Goal: Find contact information: Find contact information

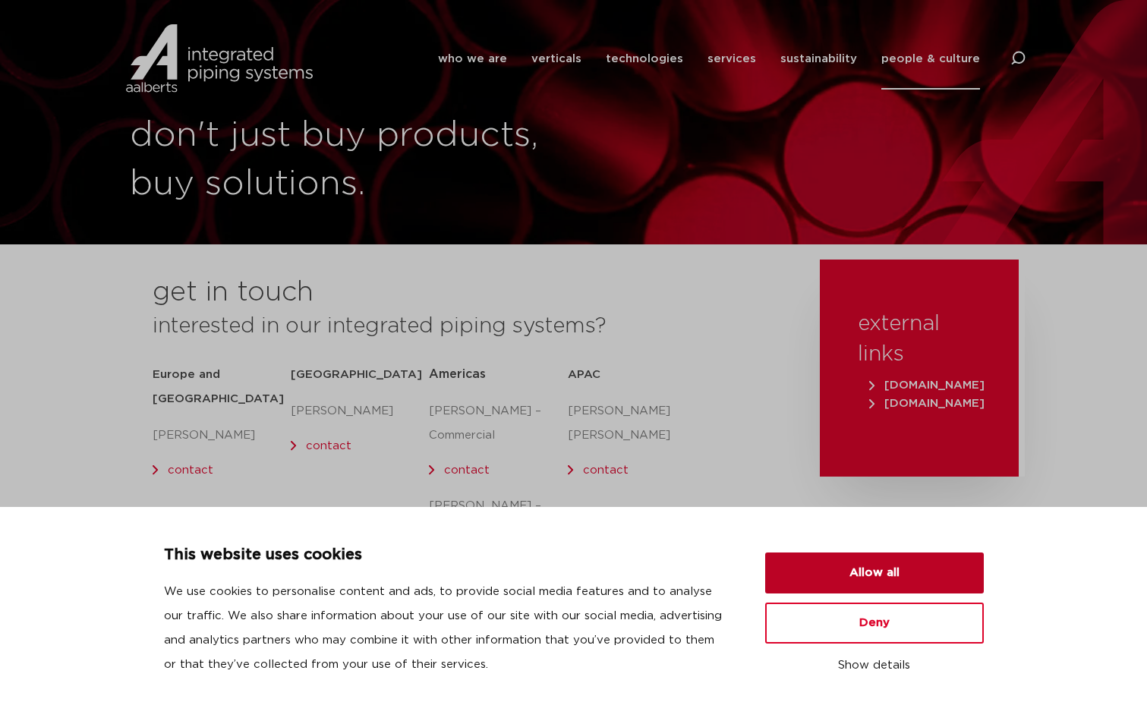
click at [811, 574] on button "Allow all" at bounding box center [874, 572] width 219 height 41
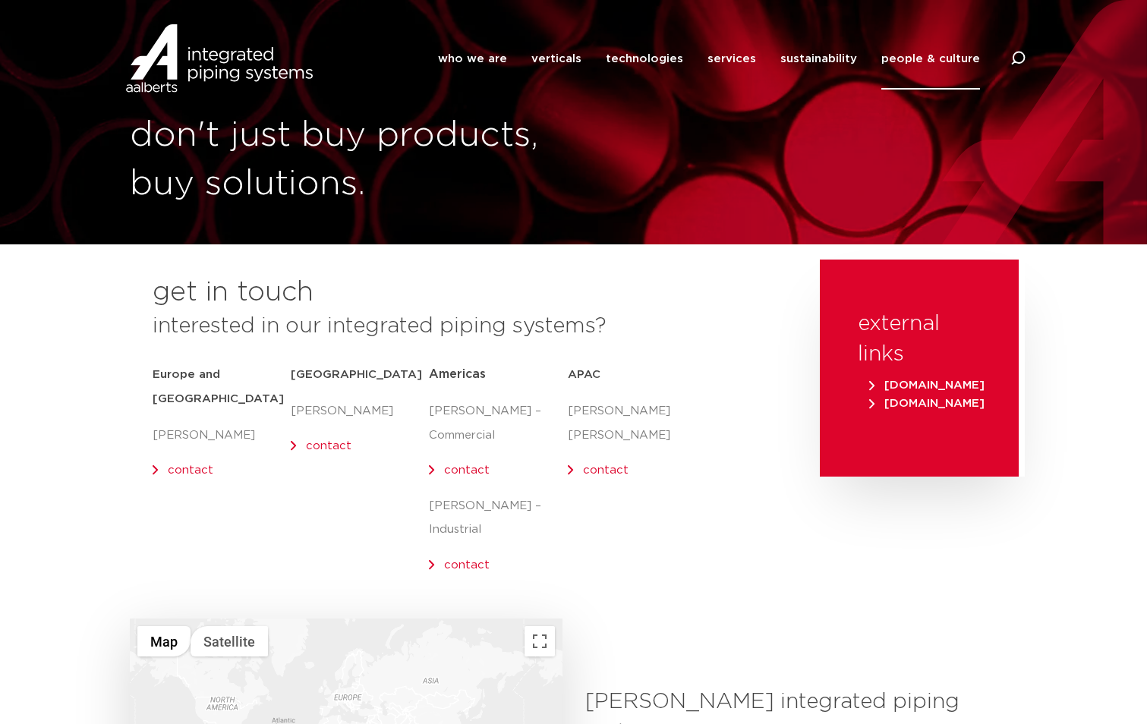
click at [467, 433] on p "[PERSON_NAME] – Commercial" at bounding box center [498, 423] width 138 height 49
click at [480, 403] on p "[PERSON_NAME] – Commercial" at bounding box center [498, 423] width 138 height 49
click at [467, 476] on link "contact" at bounding box center [467, 469] width 46 height 11
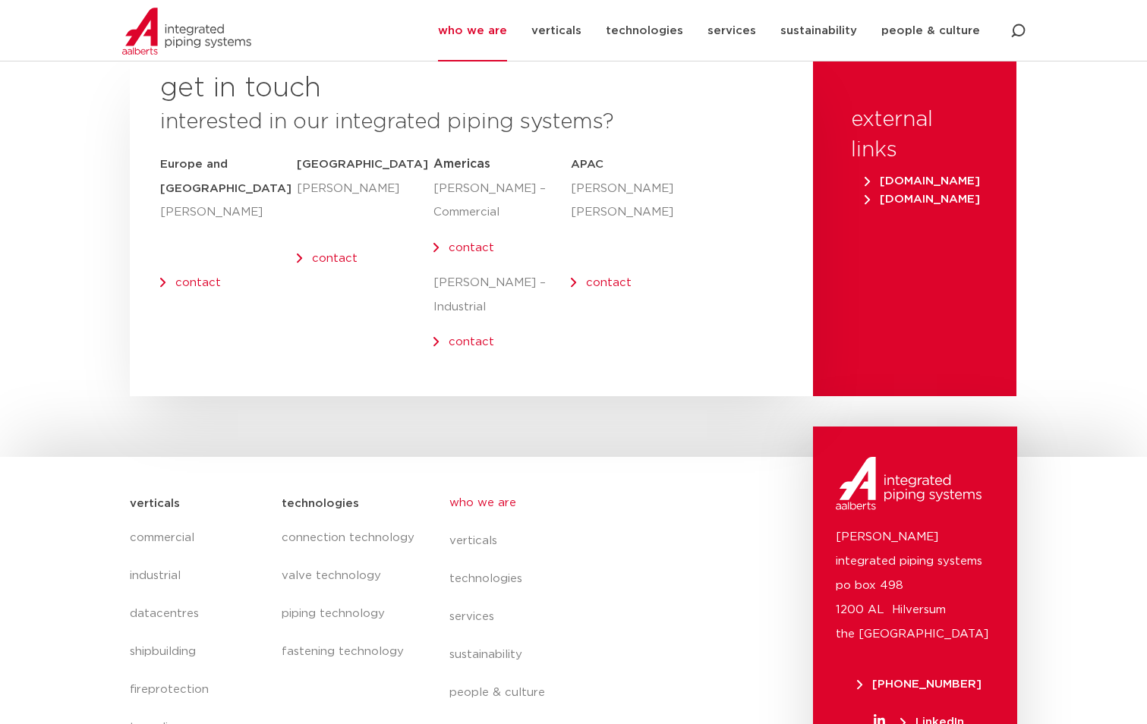
scroll to position [6217, 0]
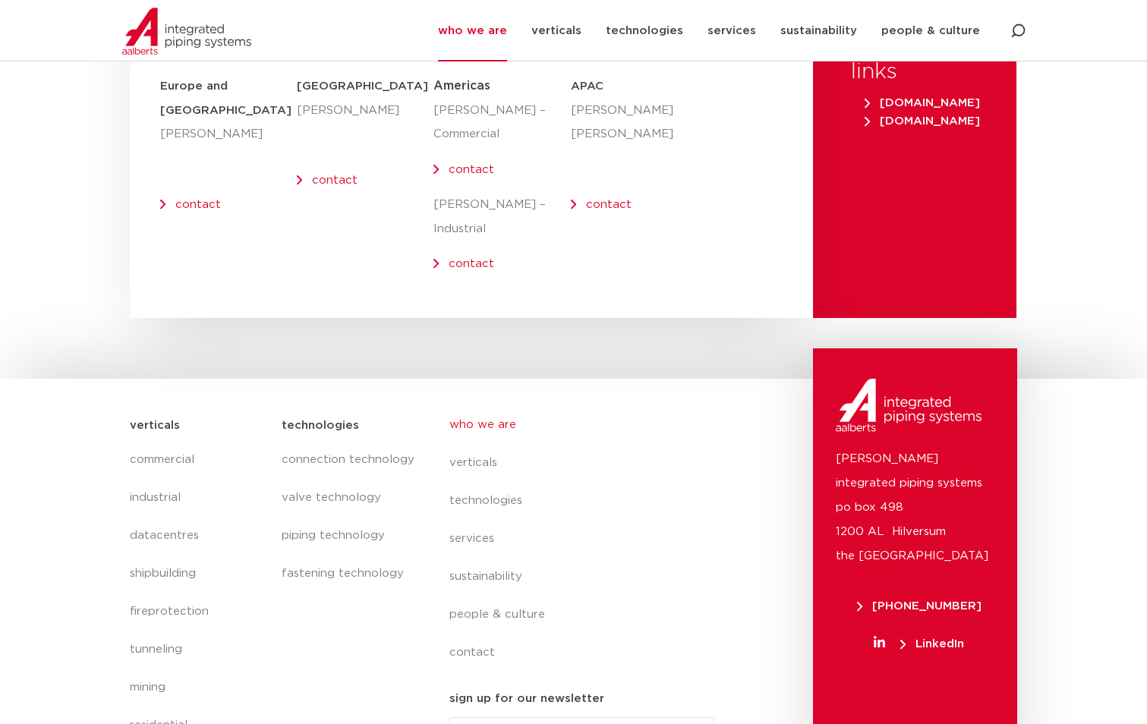
click at [109, 573] on section "verticals commercial industrial datacentres shipbuilding fireprotection tunneli…" at bounding box center [573, 575] width 1147 height 393
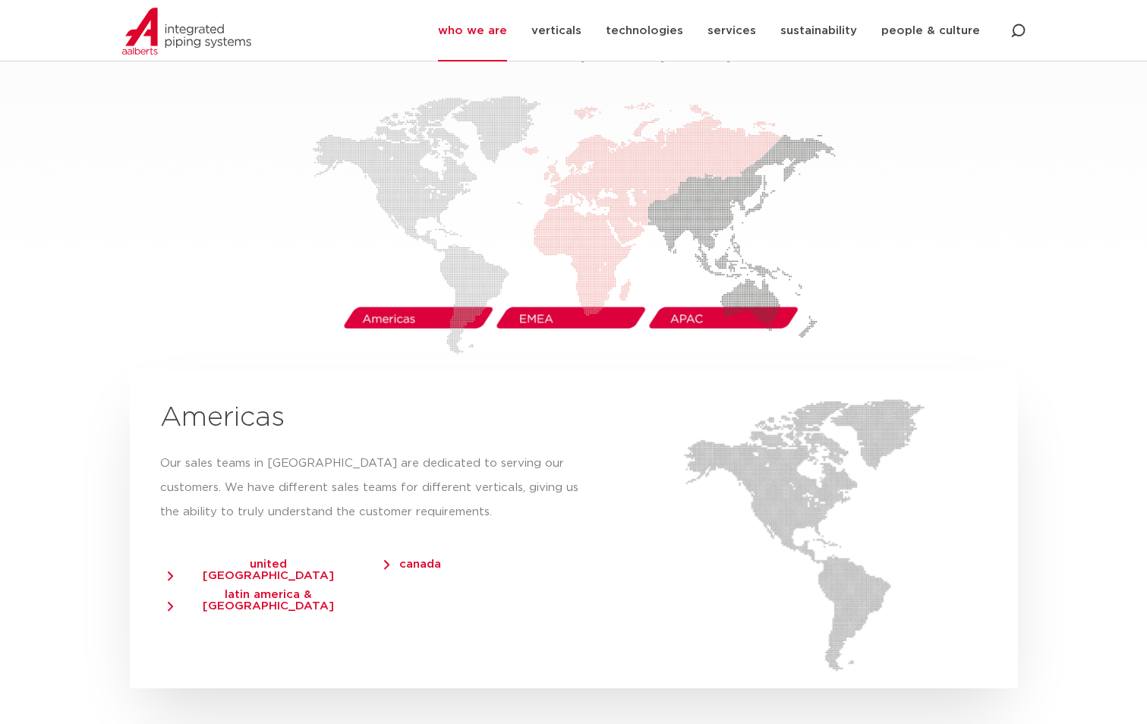
scroll to position [2423, 0]
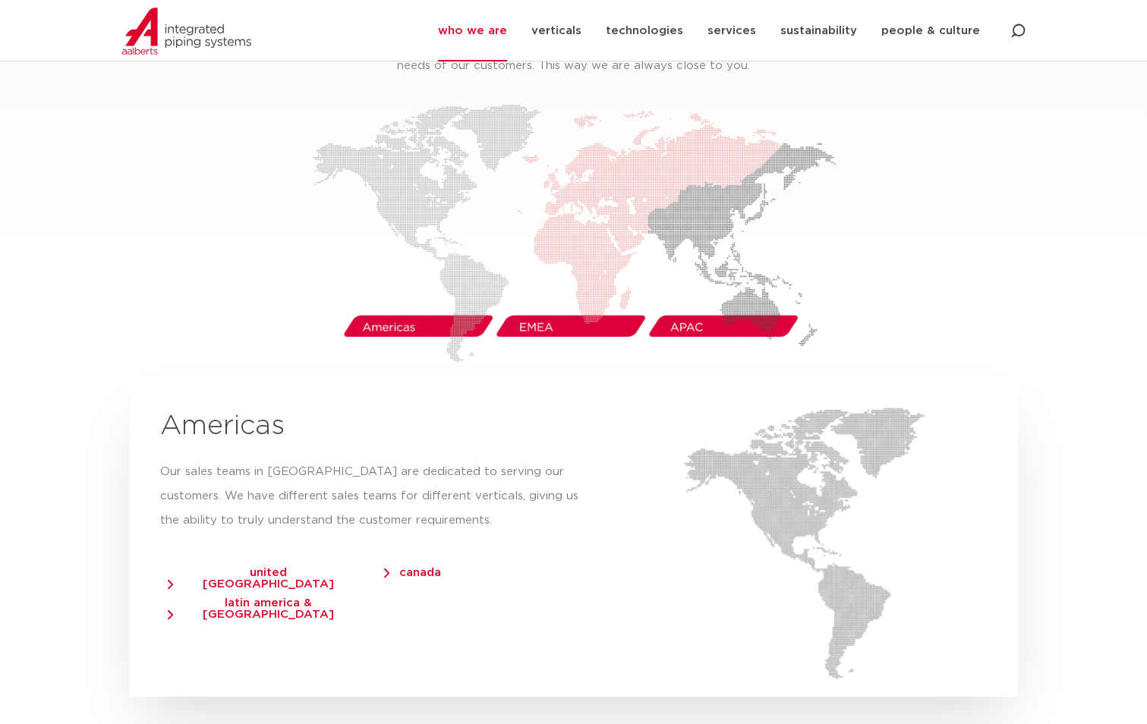
click at [248, 567] on span "united [GEOGRAPHIC_DATA]" at bounding box center [261, 578] width 187 height 23
